Goal: Transaction & Acquisition: Purchase product/service

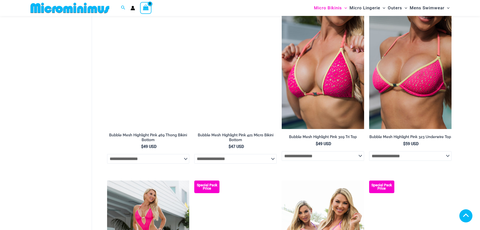
scroll to position [954, 0]
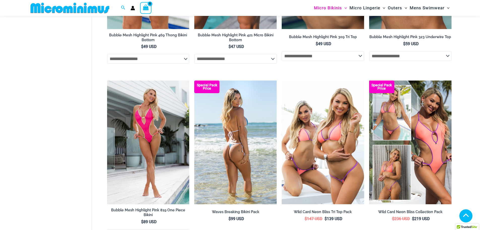
click at [241, 159] on img at bounding box center [235, 142] width 82 height 124
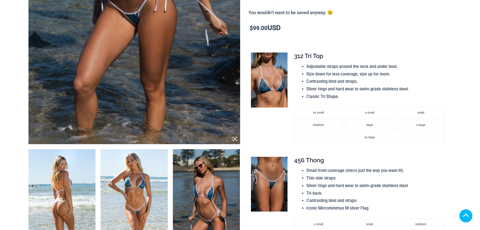
scroll to position [227, 0]
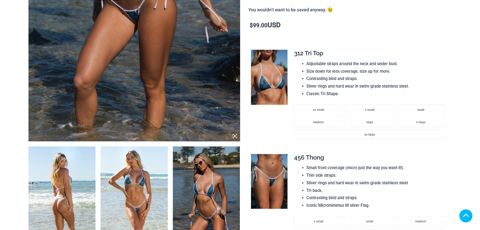
click at [266, 174] on img at bounding box center [269, 181] width 37 height 55
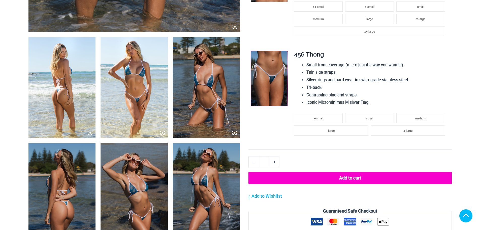
scroll to position [353, 0]
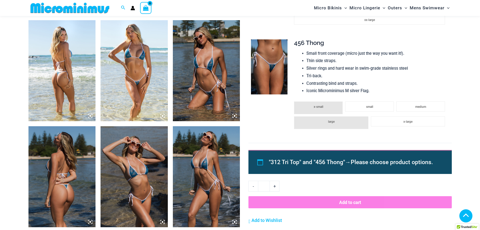
scroll to position [348, 0]
click at [132, 74] on img at bounding box center [134, 70] width 67 height 101
click at [163, 116] on icon at bounding box center [163, 116] width 2 height 2
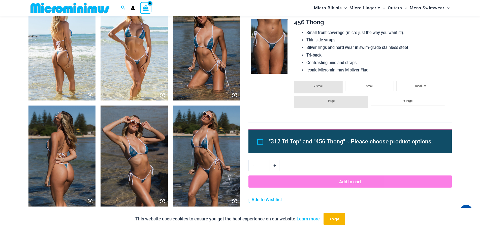
scroll to position [367, 0]
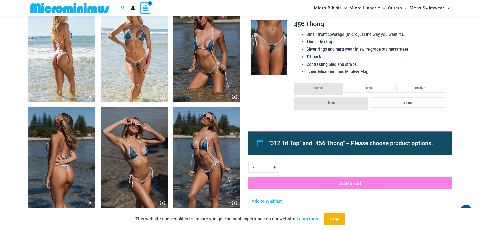
click at [234, 96] on icon at bounding box center [234, 97] width 5 height 5
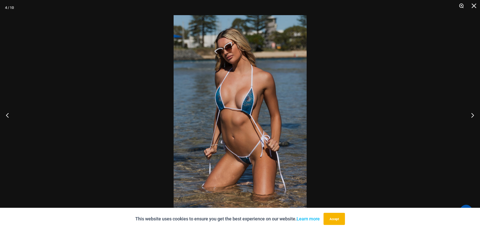
click at [461, 4] on button "Zoom" at bounding box center [460, 7] width 13 height 15
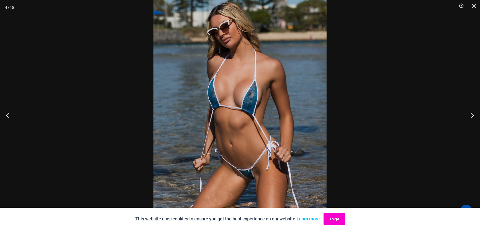
click at [335, 219] on button "Accept" at bounding box center [334, 219] width 21 height 12
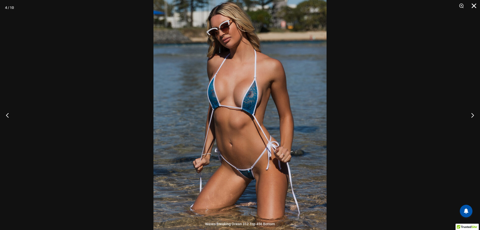
click at [473, 5] on button "Close" at bounding box center [472, 7] width 13 height 15
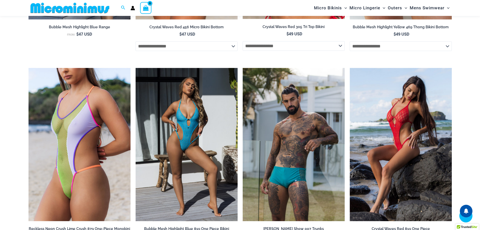
scroll to position [1098, 0]
